Goal: Task Accomplishment & Management: Manage account settings

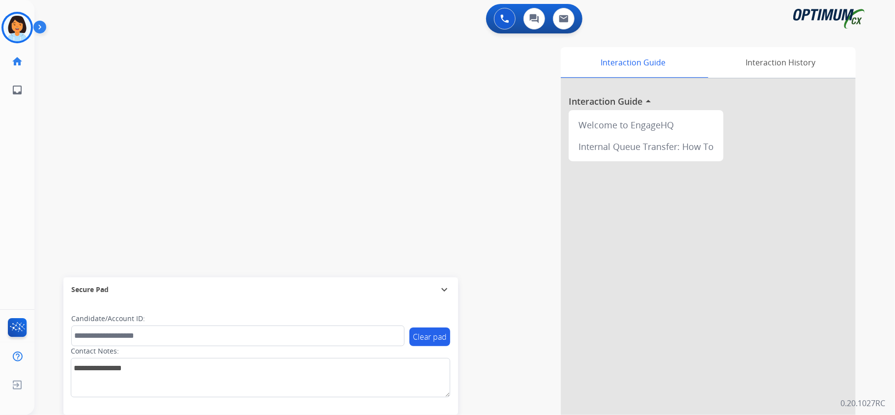
click at [16, 29] on img at bounding box center [17, 28] width 28 height 28
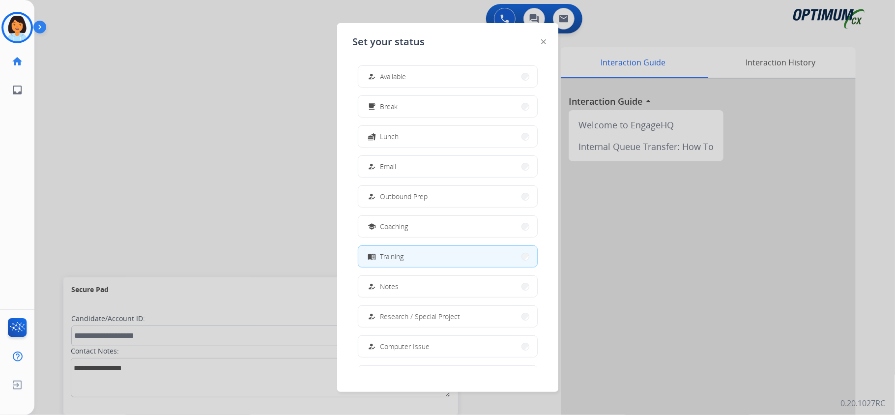
scroll to position [92, 0]
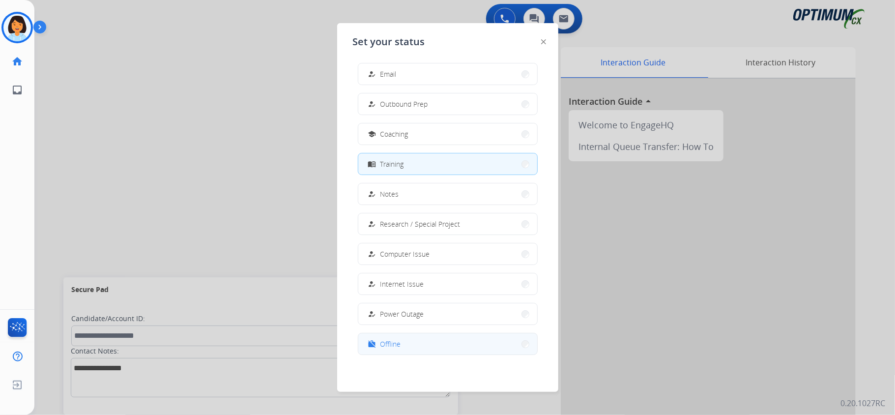
click at [408, 343] on button "work_off Offline" at bounding box center [447, 343] width 179 height 21
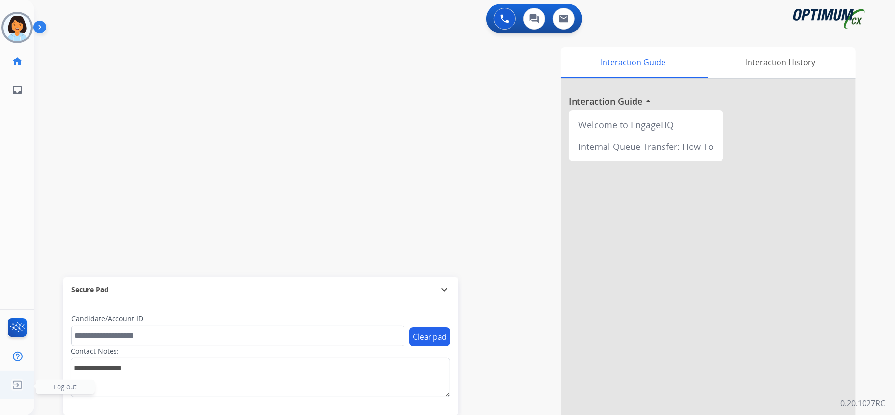
click at [18, 380] on img at bounding box center [17, 385] width 18 height 19
click at [58, 384] on span "Log out" at bounding box center [65, 386] width 23 height 9
